Goal: Information Seeking & Learning: Check status

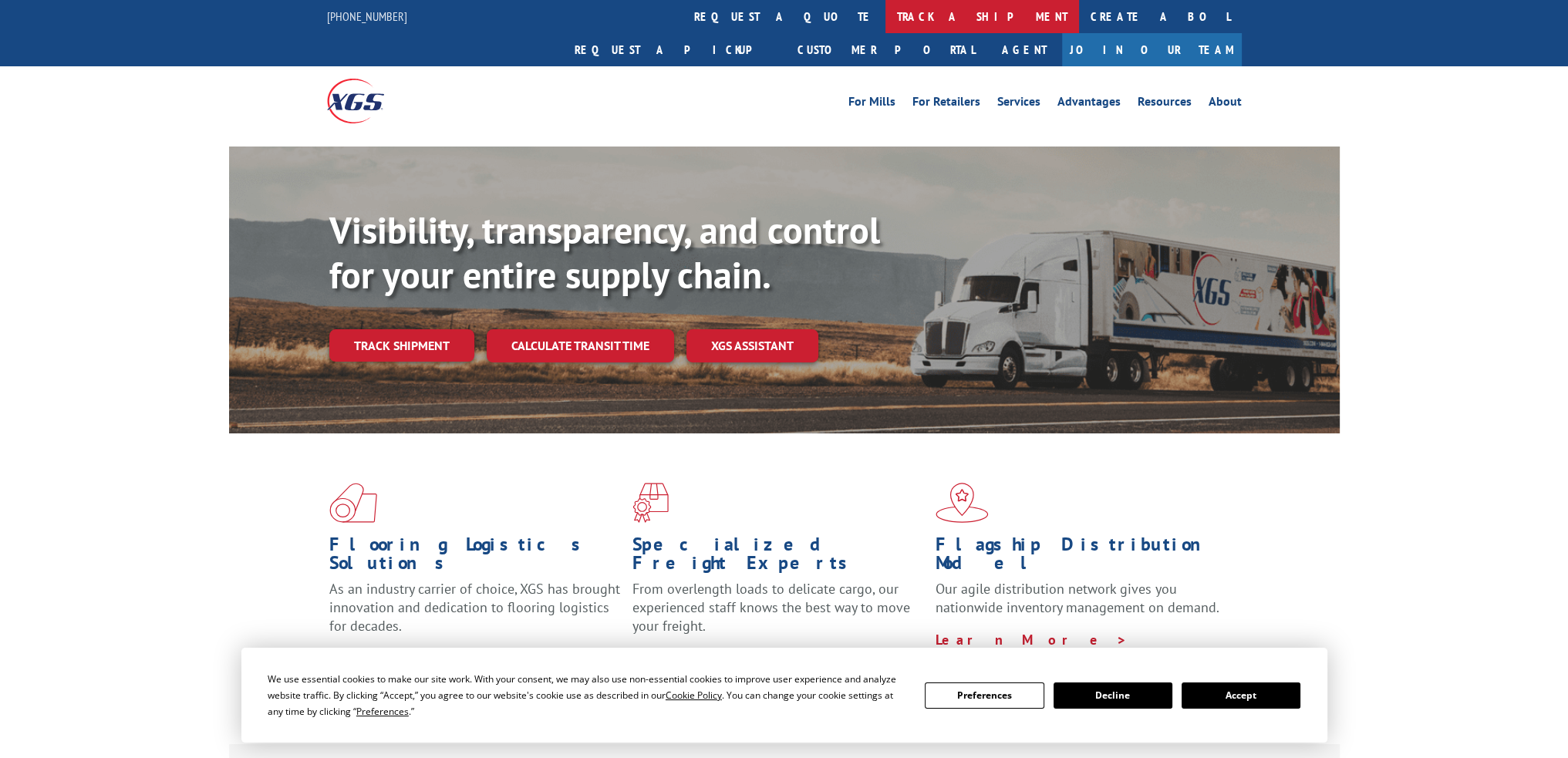
click at [885, 21] on link "track a shipment" at bounding box center [982, 16] width 194 height 33
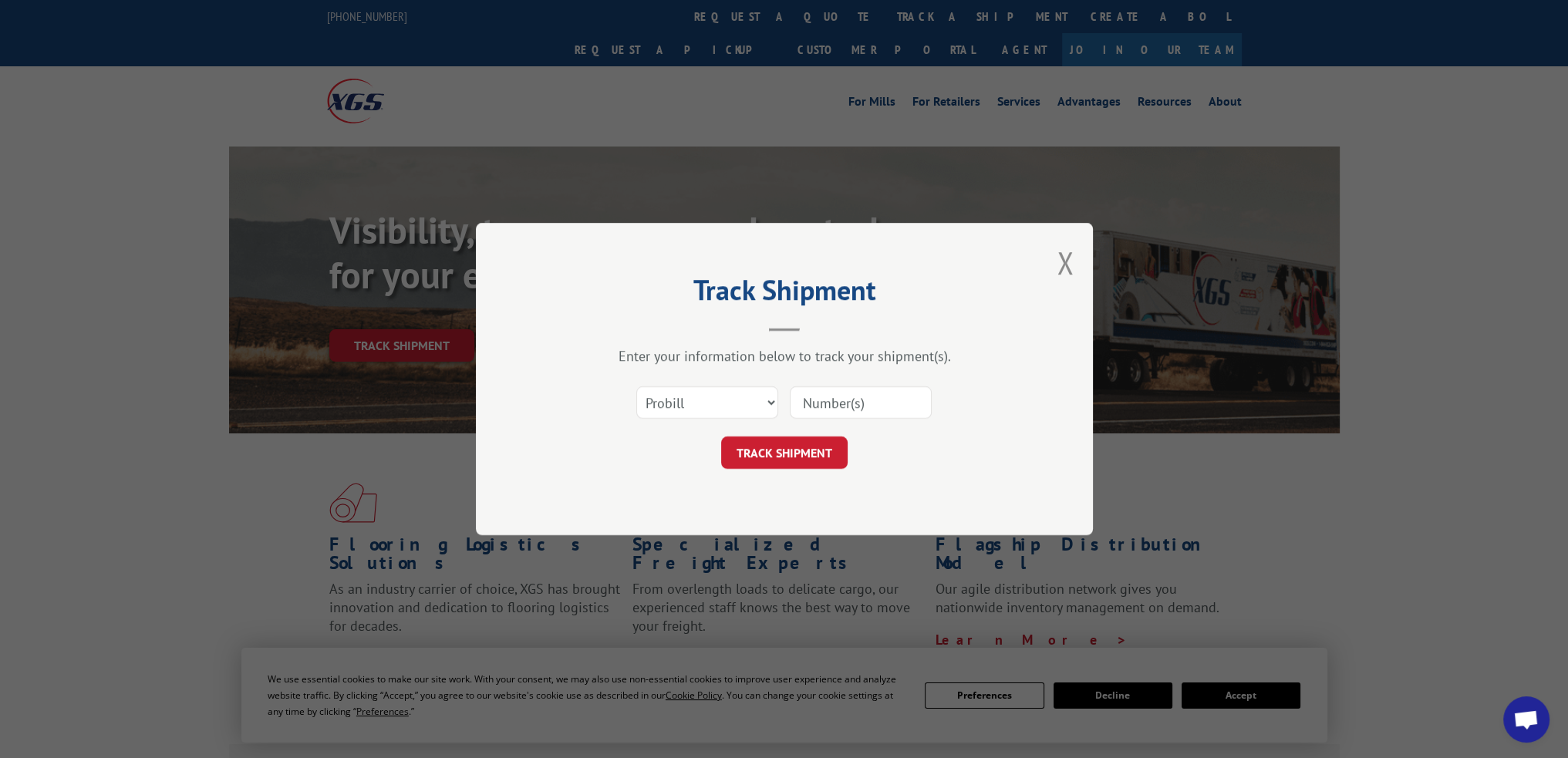
click at [820, 400] on input at bounding box center [860, 401] width 142 height 32
paste input "17685127"
type input "17685127"
click at [815, 446] on button "TRACK SHIPMENT" at bounding box center [784, 452] width 126 height 32
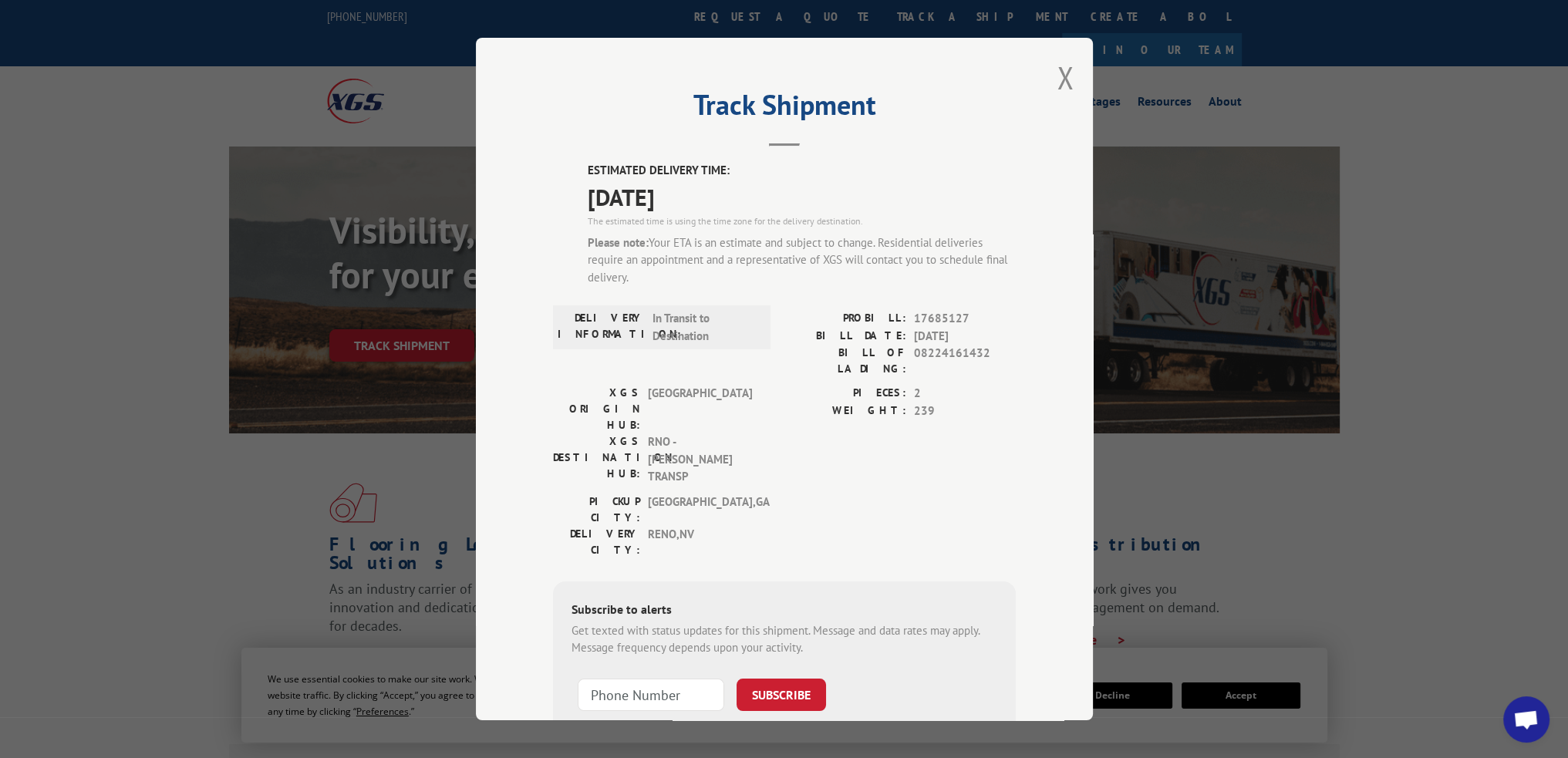
click at [930, 351] on span "08224161432" at bounding box center [965, 360] width 102 height 32
copy span "08224161432"
